Goal: Transaction & Acquisition: Download file/media

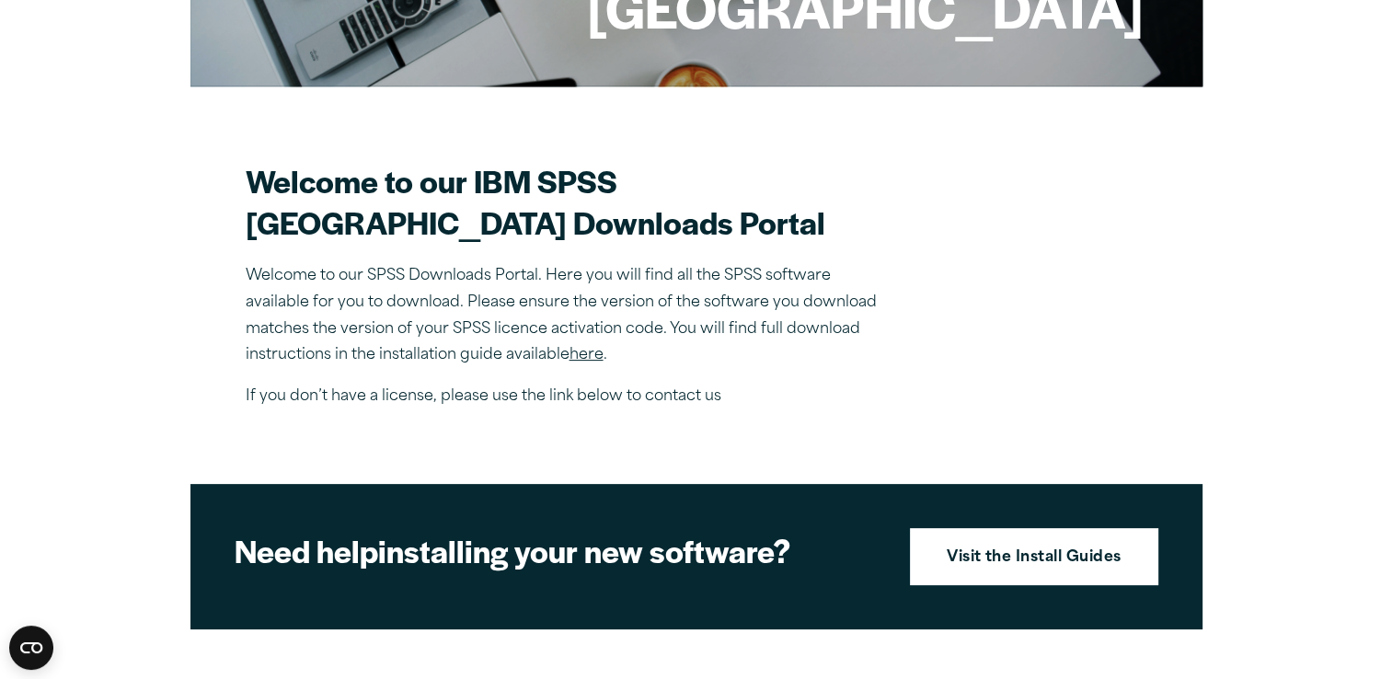
click at [591, 362] on link "here" at bounding box center [586, 355] width 34 height 15
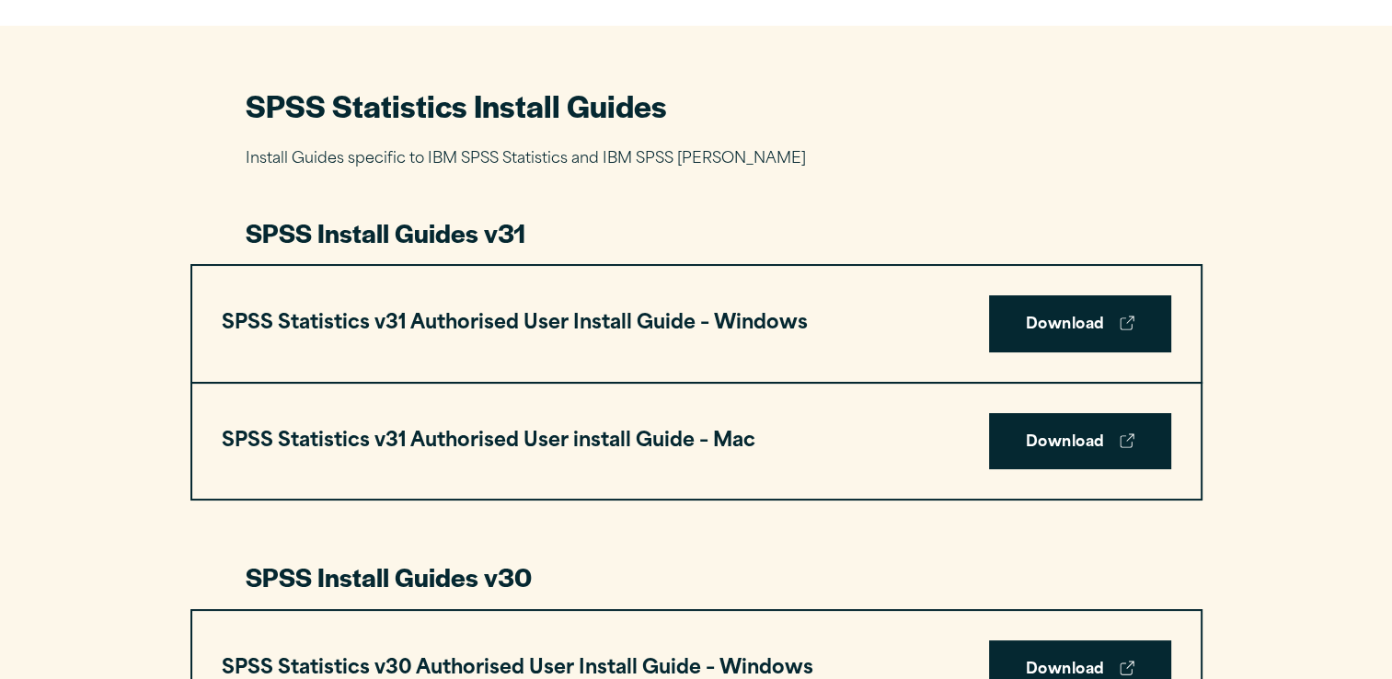
scroll to position [806, 0]
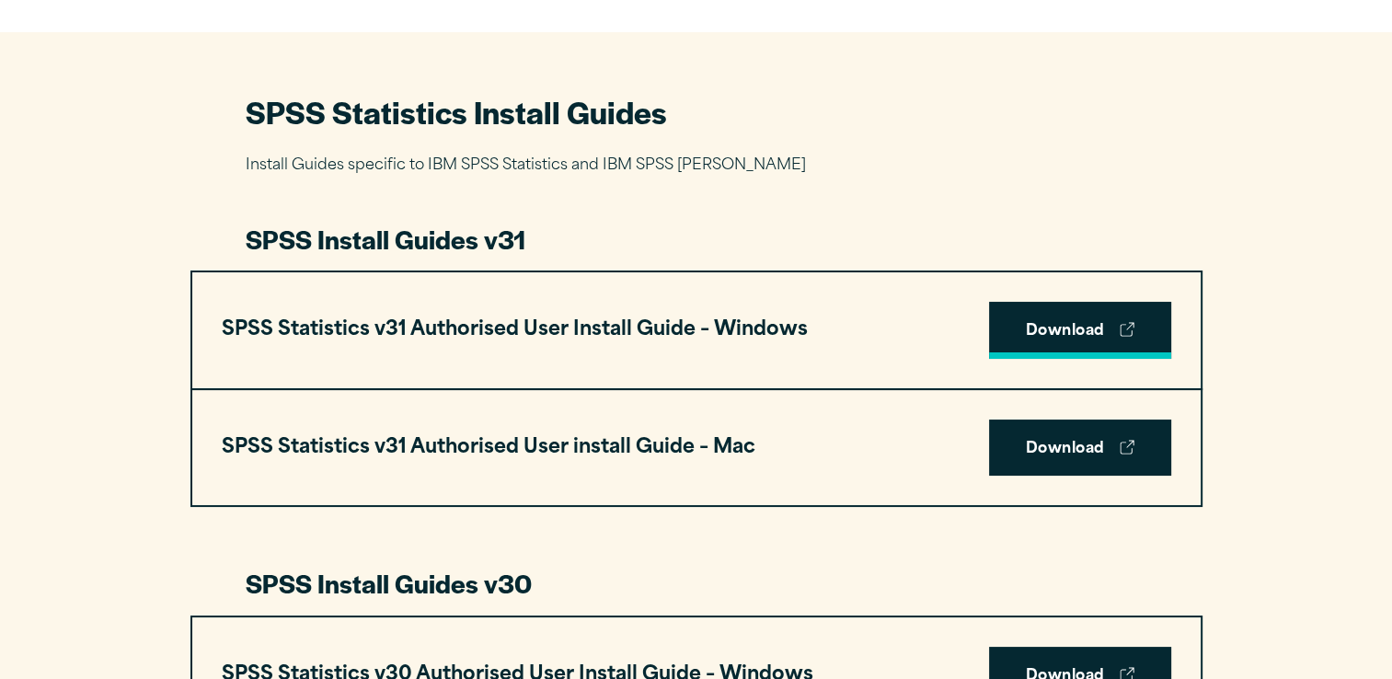
click at [1068, 322] on link "Download" at bounding box center [1080, 330] width 182 height 57
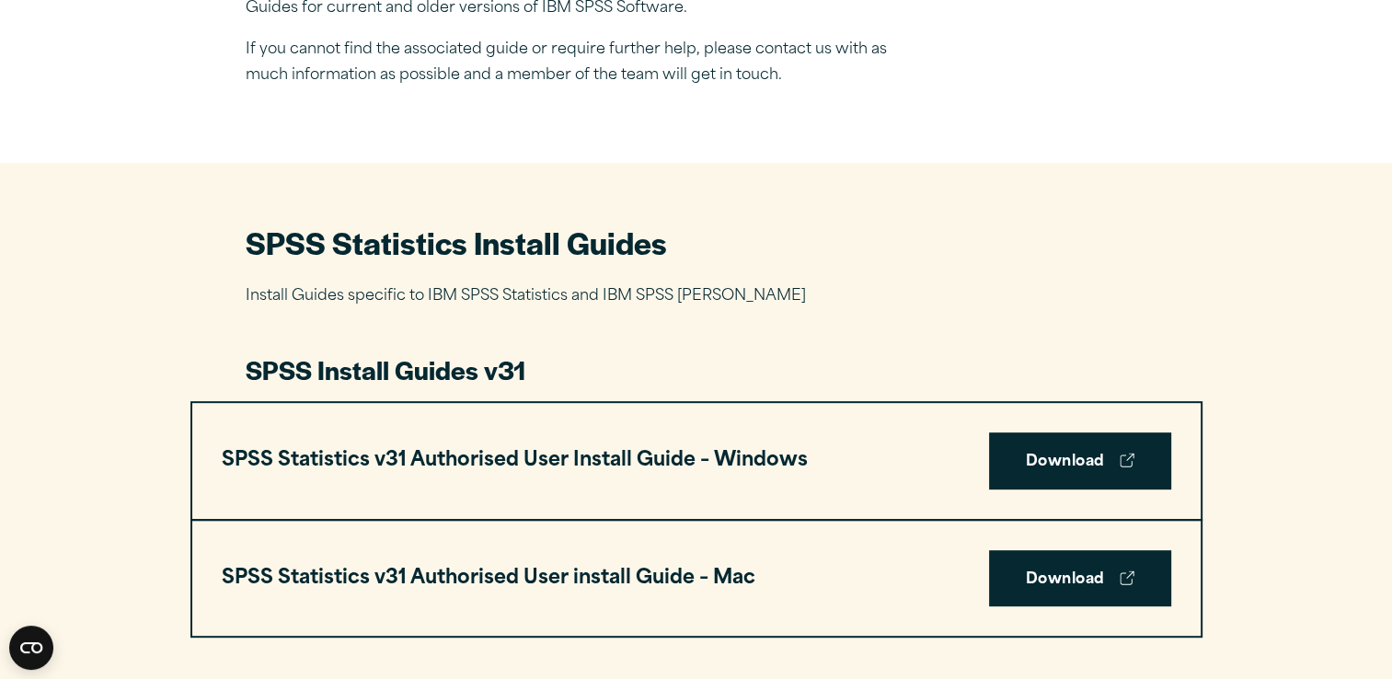
scroll to position [669, 0]
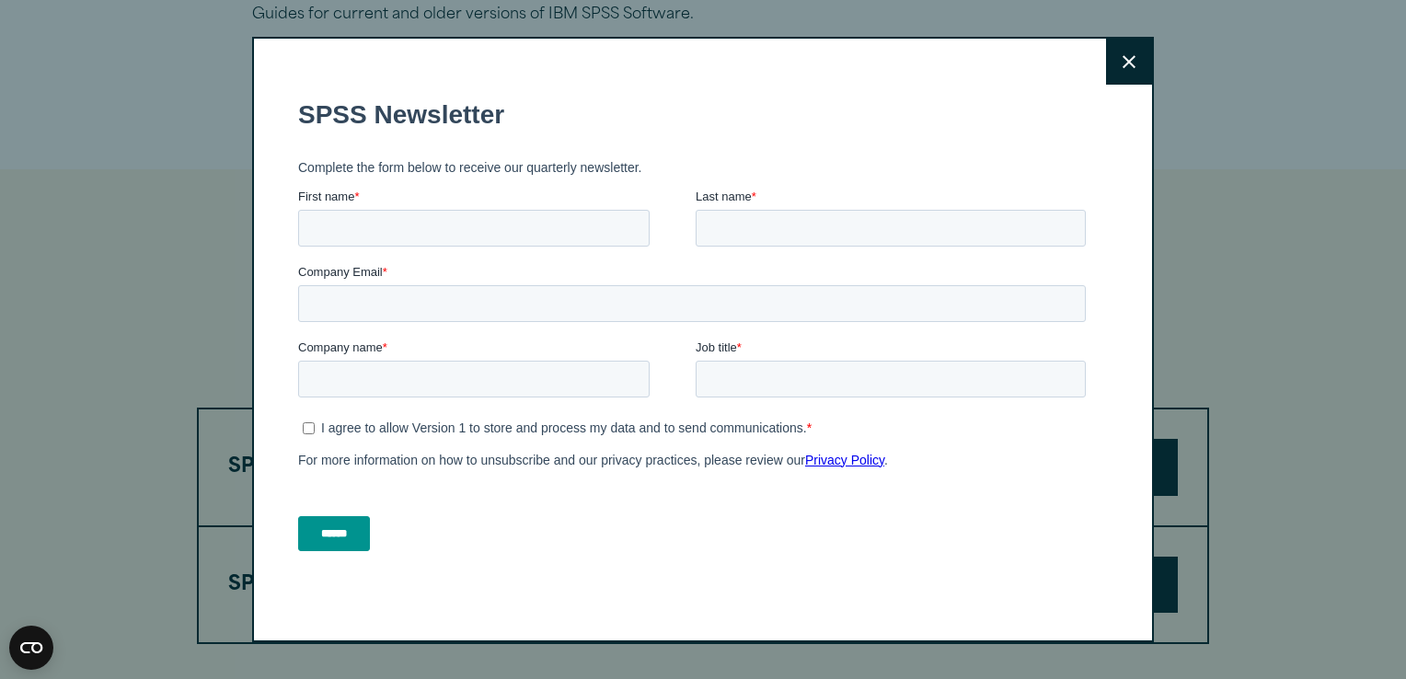
click at [1128, 74] on button "Close" at bounding box center [1129, 62] width 46 height 46
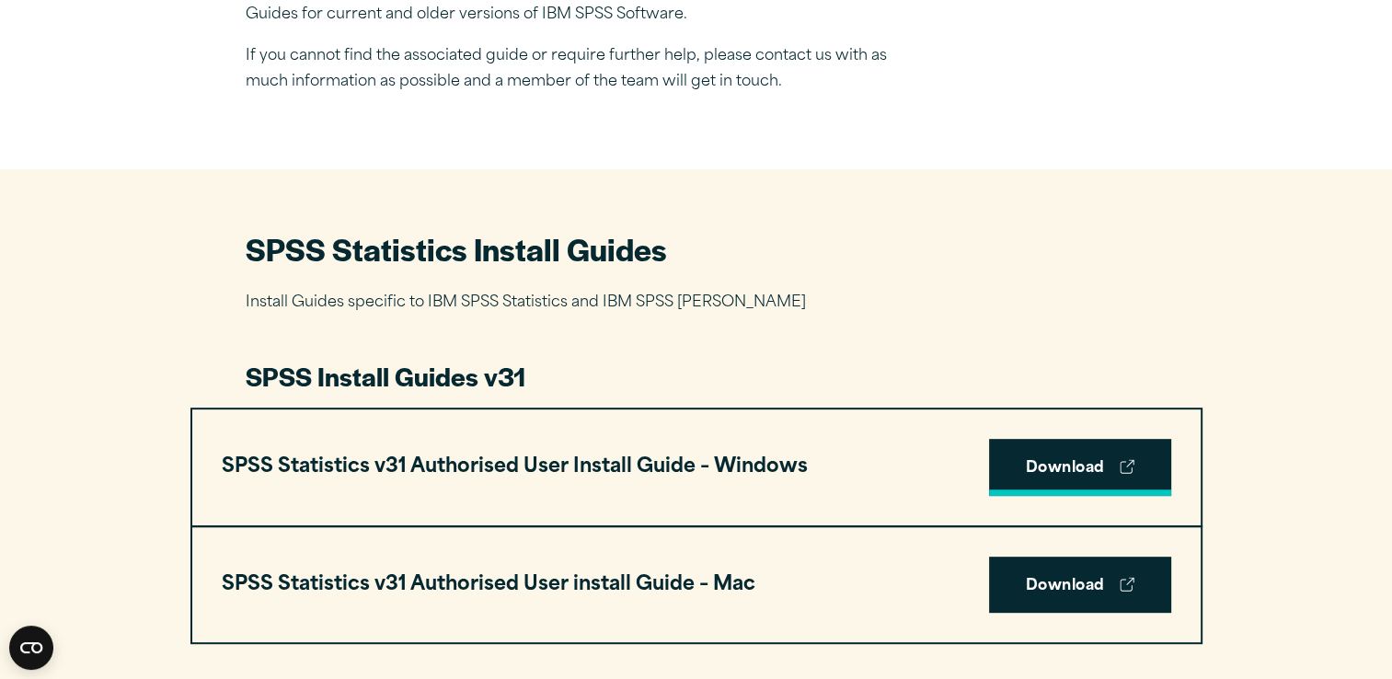
click at [1051, 476] on link "Download" at bounding box center [1080, 467] width 182 height 57
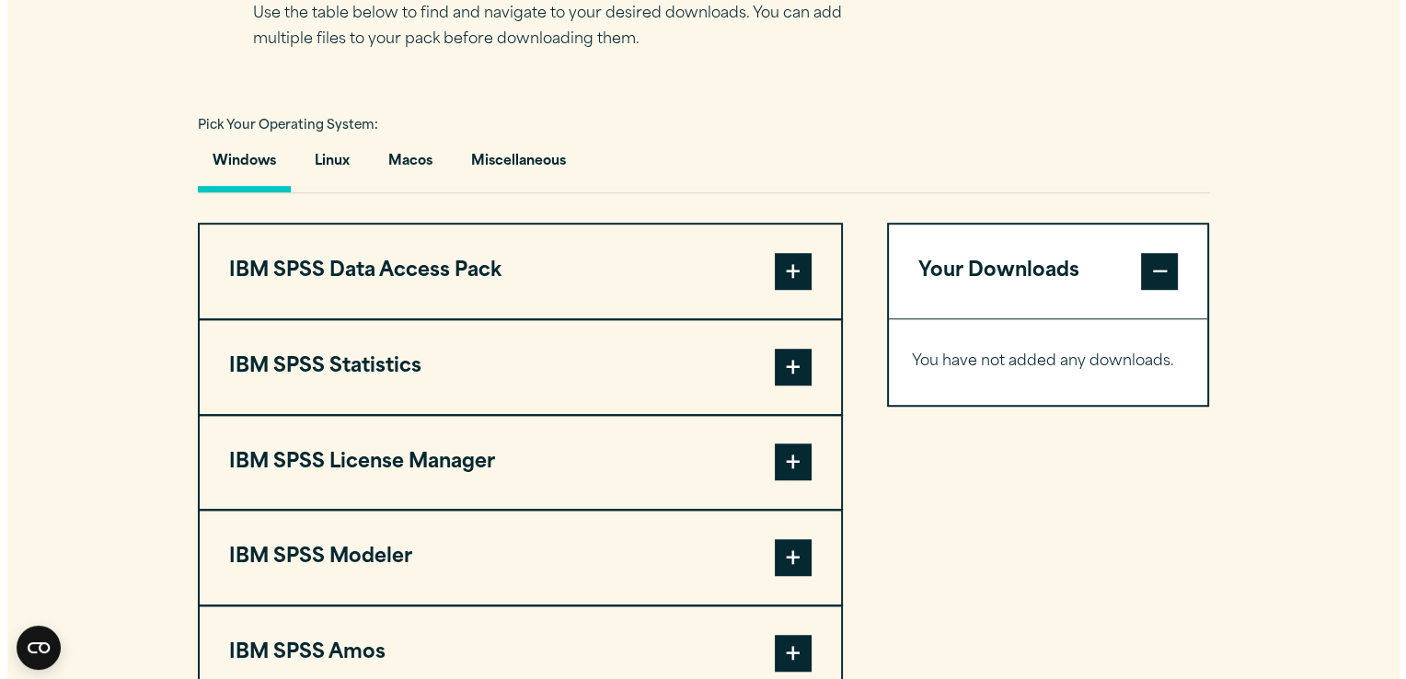
scroll to position [1264, 0]
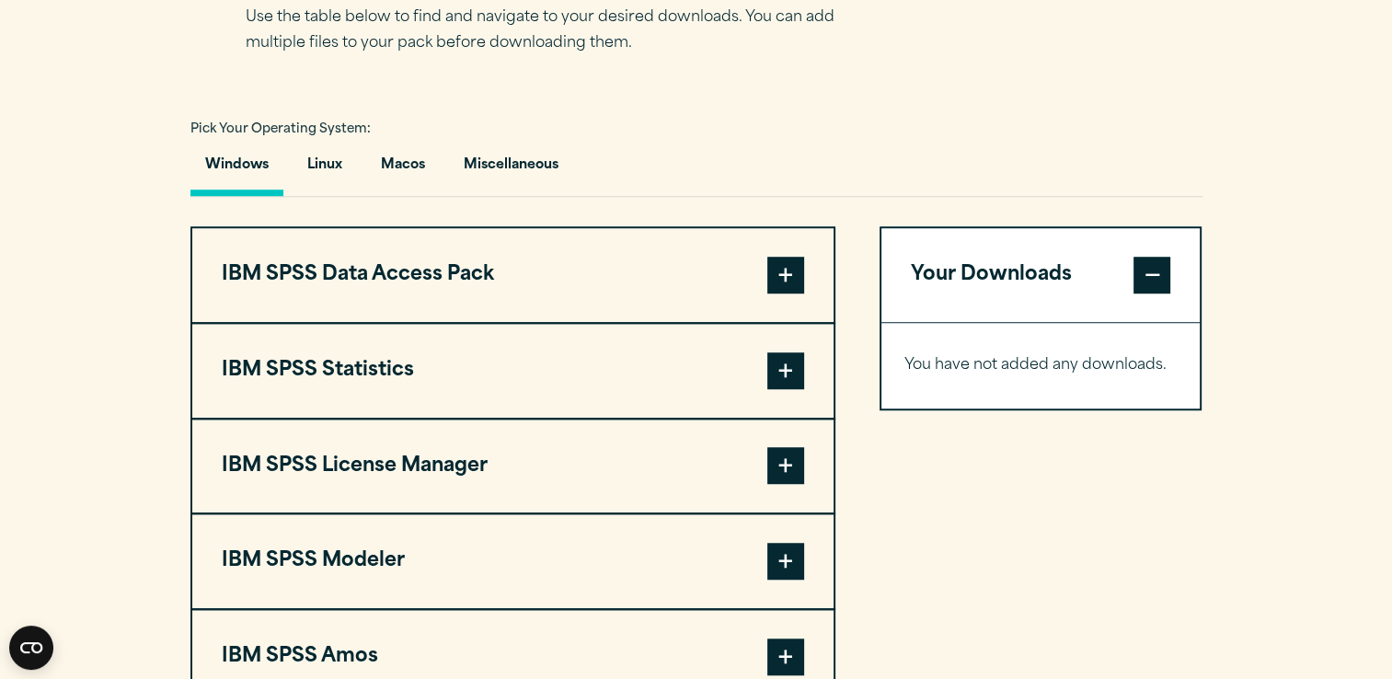
click at [801, 352] on span at bounding box center [785, 370] width 37 height 37
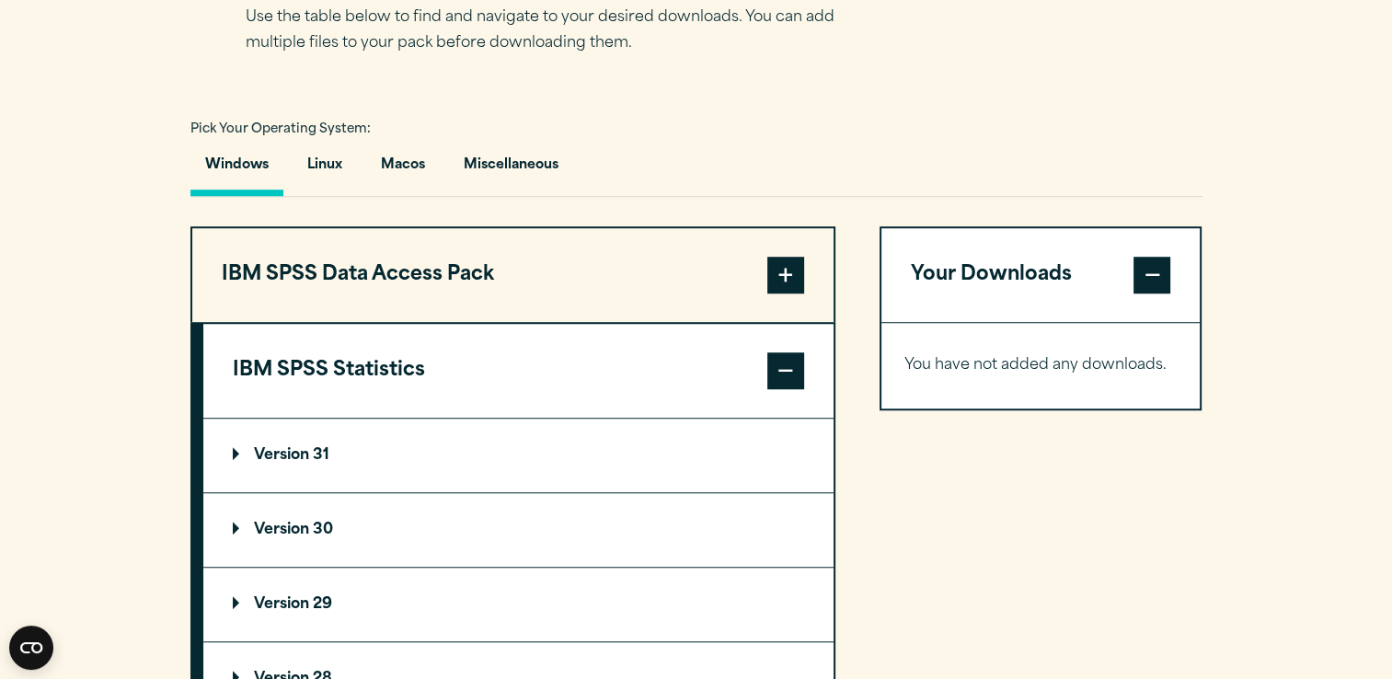
click at [293, 438] on summary "Version 31" at bounding box center [518, 456] width 630 height 74
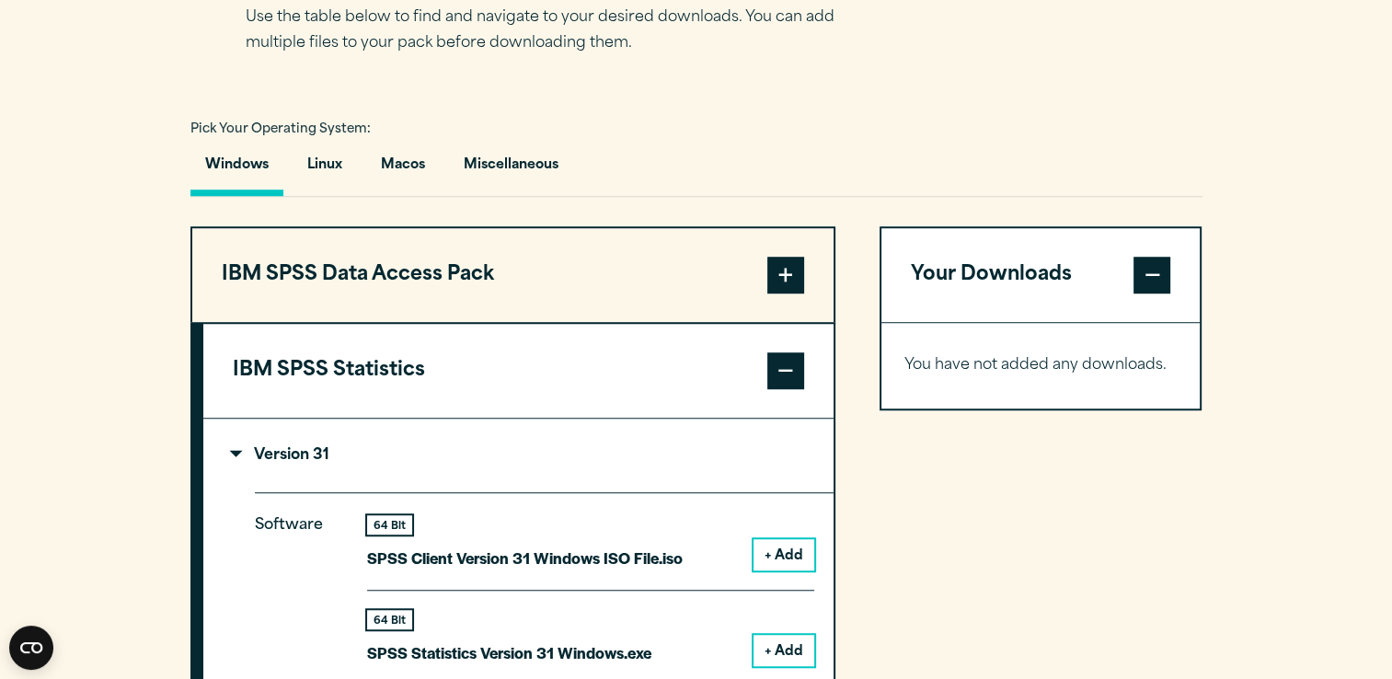
click at [802, 550] on button "+ Add" at bounding box center [783, 554] width 61 height 31
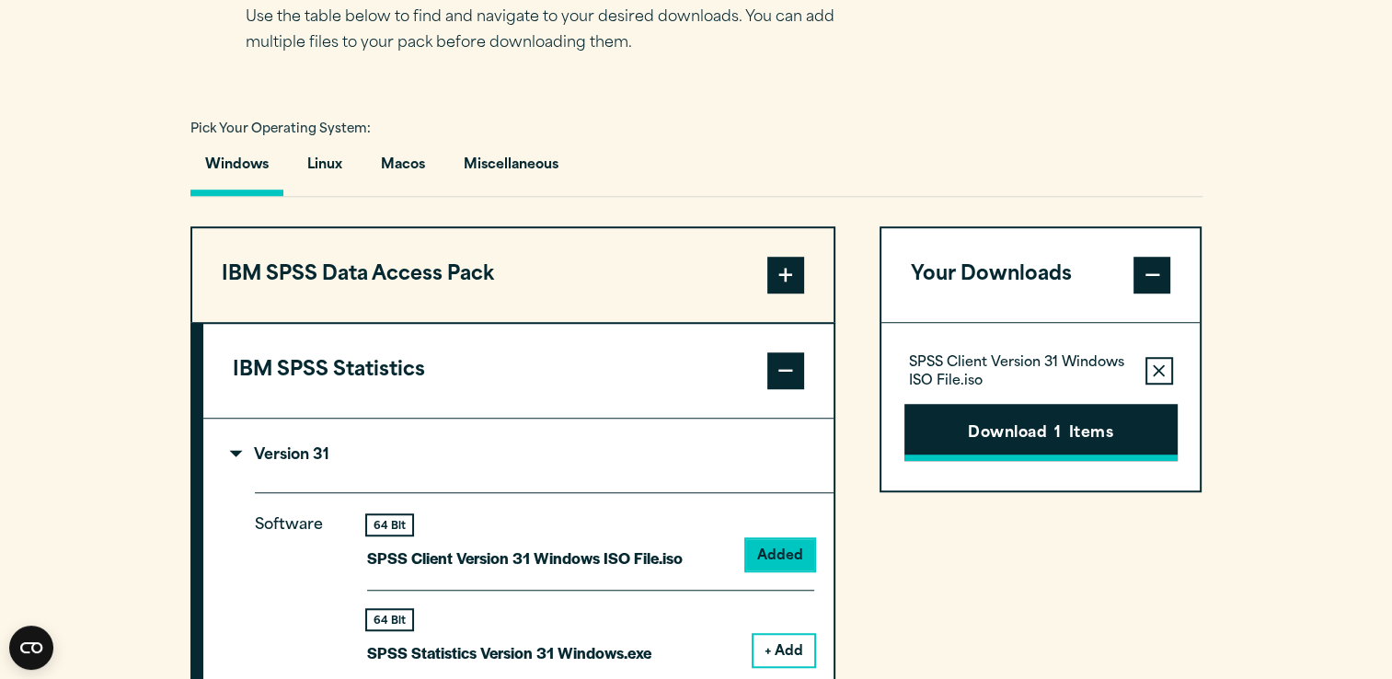
click at [1059, 431] on span "1" at bounding box center [1057, 434] width 6 height 24
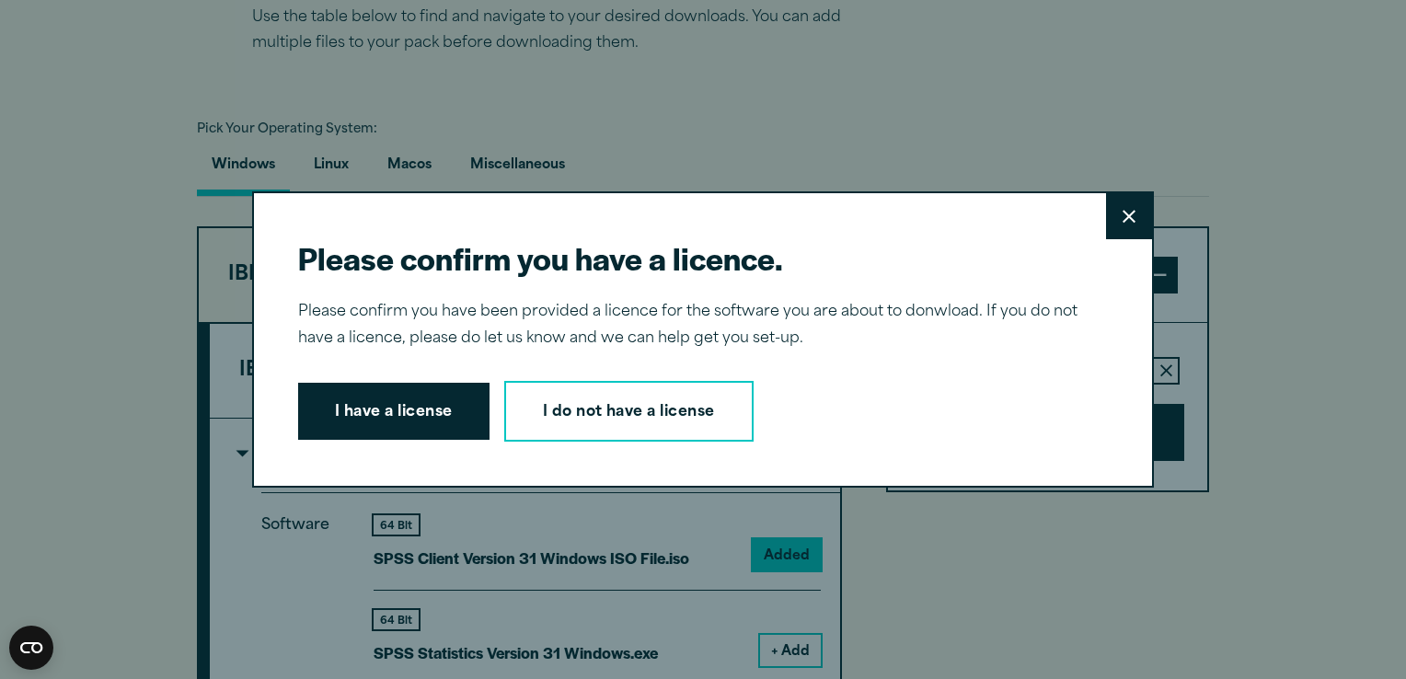
click at [430, 372] on div "Please confirm you have a licence. Close Please confirm you have been provided …" at bounding box center [702, 339] width 901 height 296
click at [429, 397] on button "I have a license" at bounding box center [393, 411] width 191 height 57
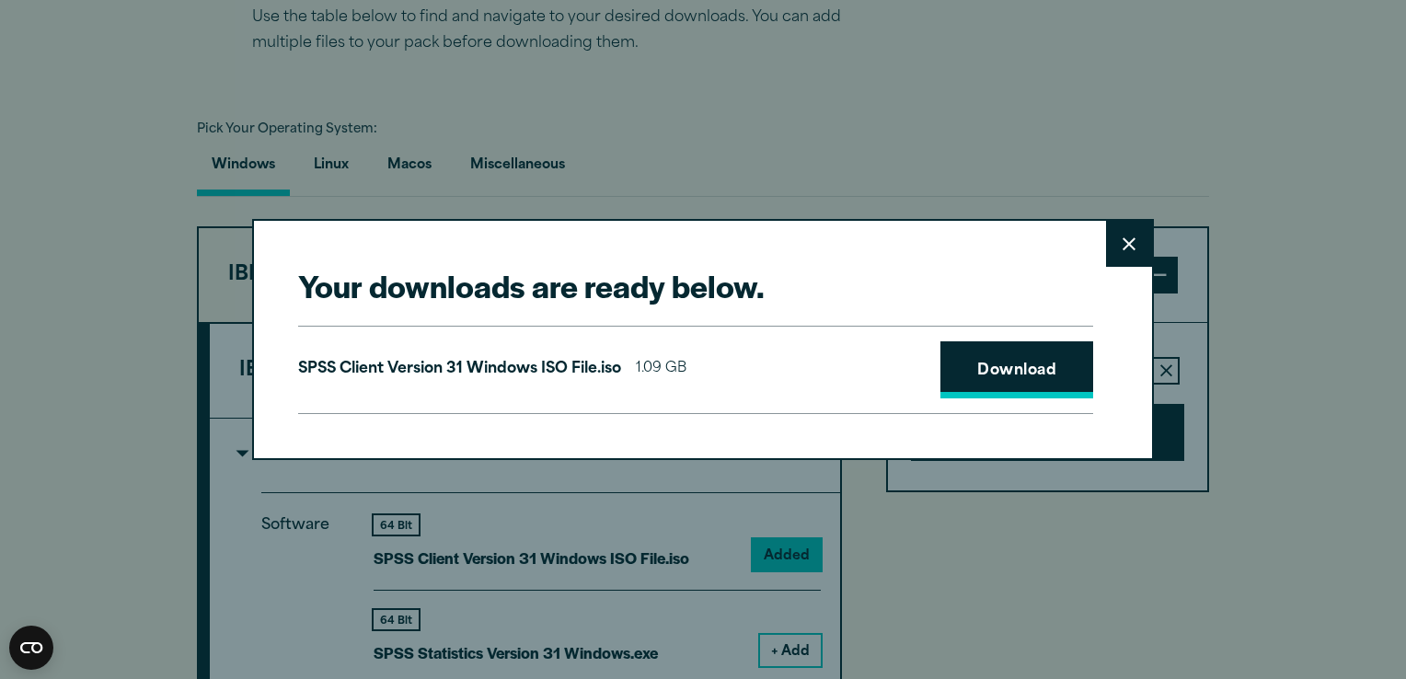
click at [1010, 391] on link "Download" at bounding box center [1016, 369] width 153 height 57
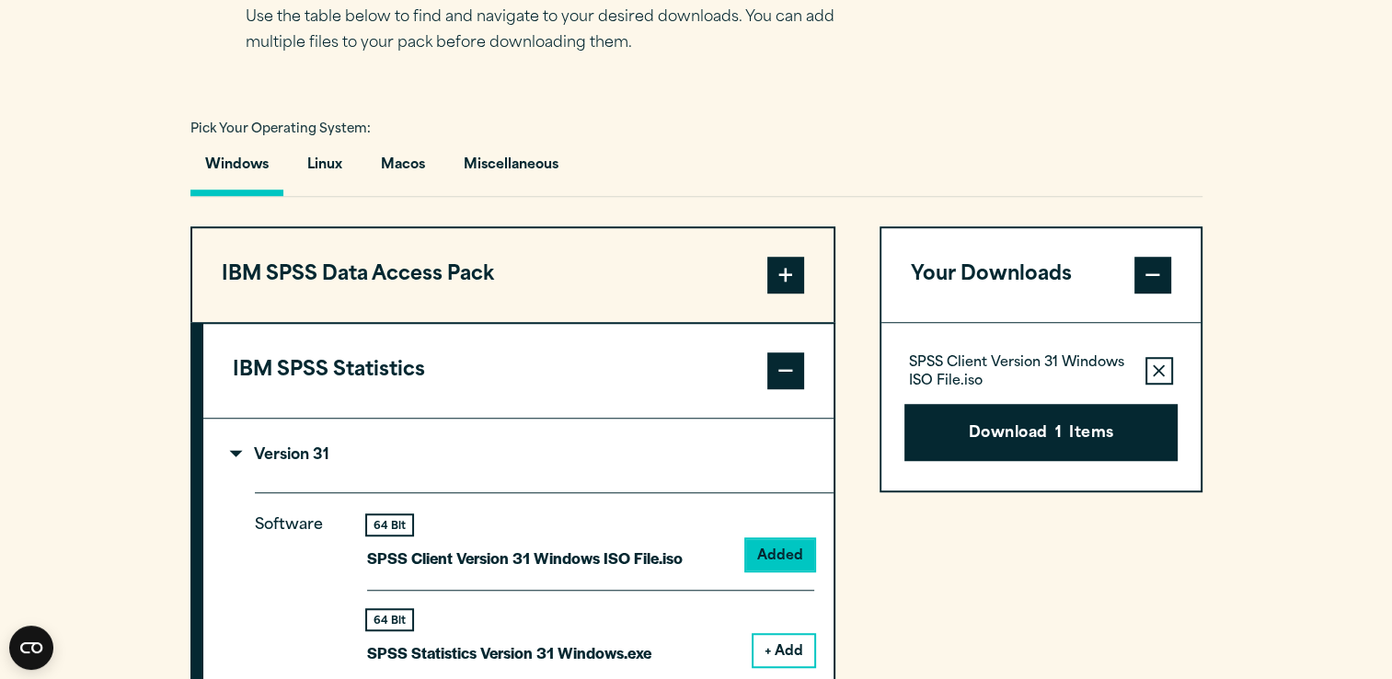
click at [894, 138] on div "Your downloads are ready below. Close SPSS Client Version 31 Windows ISO File.i…" at bounding box center [696, 339] width 1392 height 679
click at [946, 433] on button "Download 1 Items" at bounding box center [1040, 432] width 273 height 57
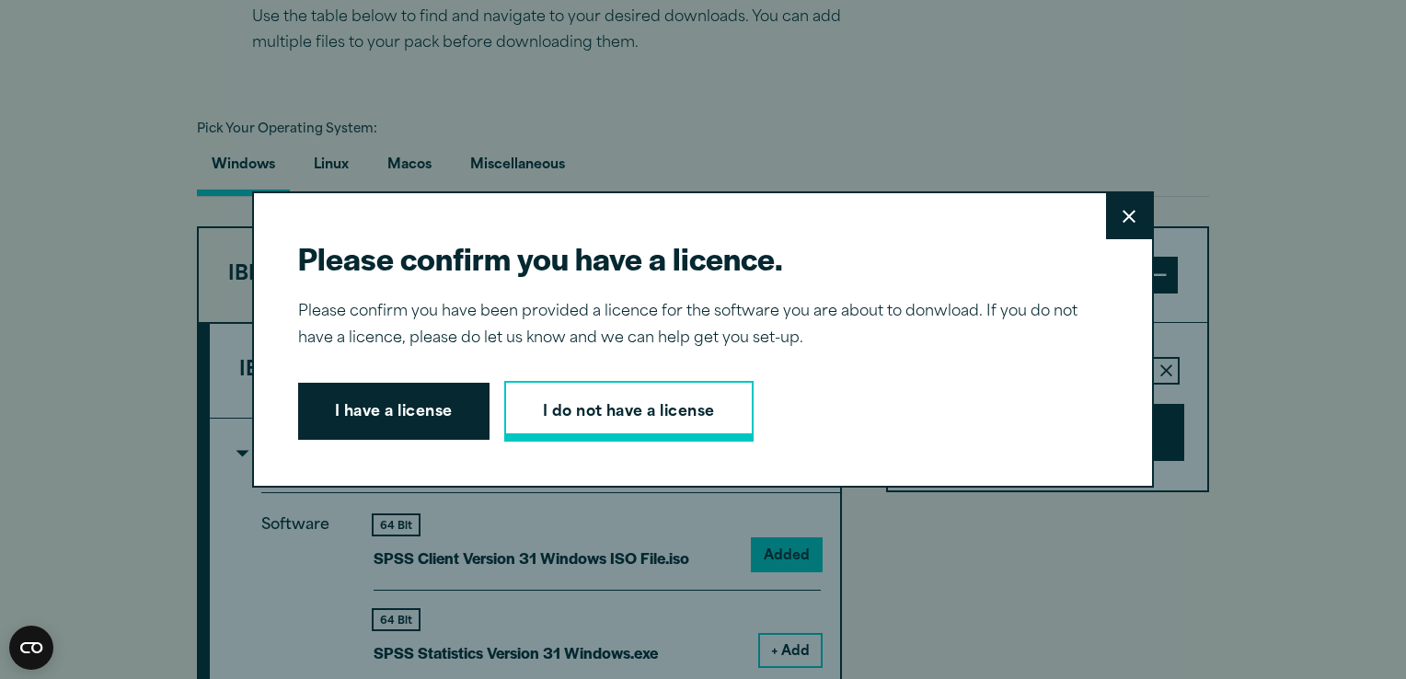
click at [648, 405] on link "I do not have a license" at bounding box center [628, 411] width 249 height 61
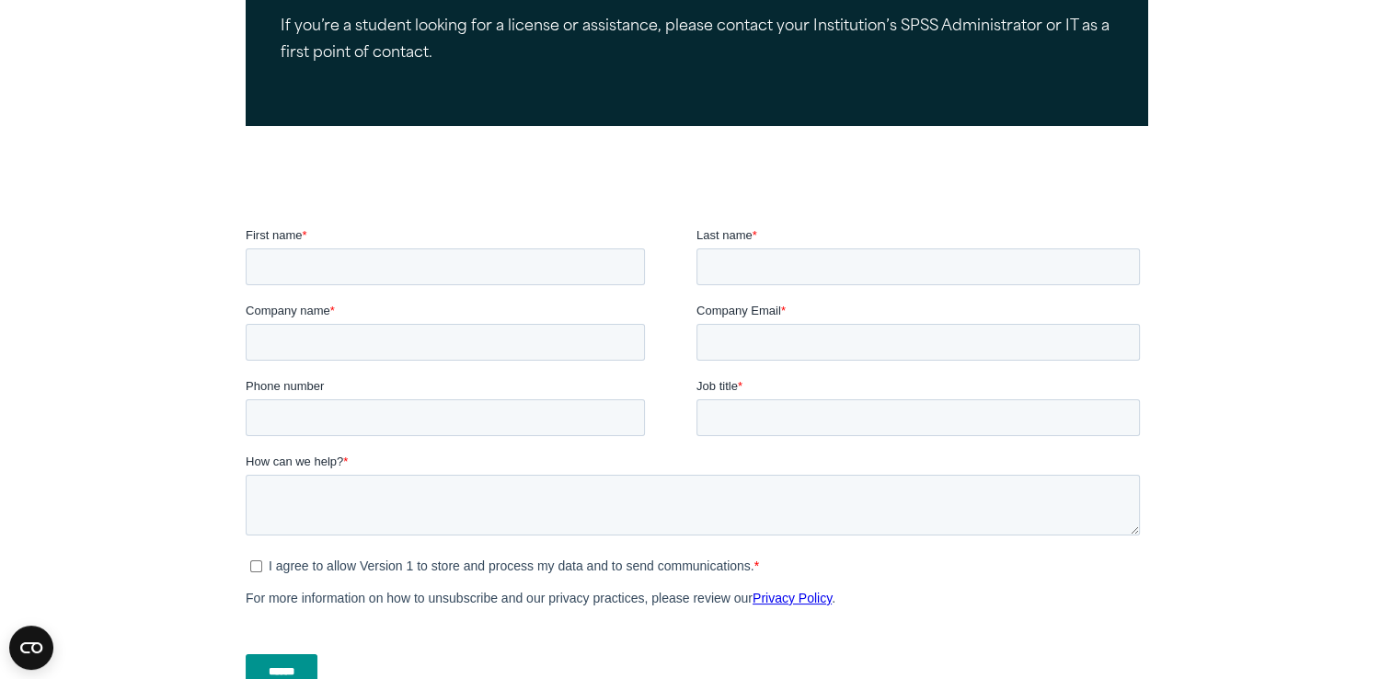
scroll to position [193, 0]
